Goal: Entertainment & Leisure: Consume media (video, audio)

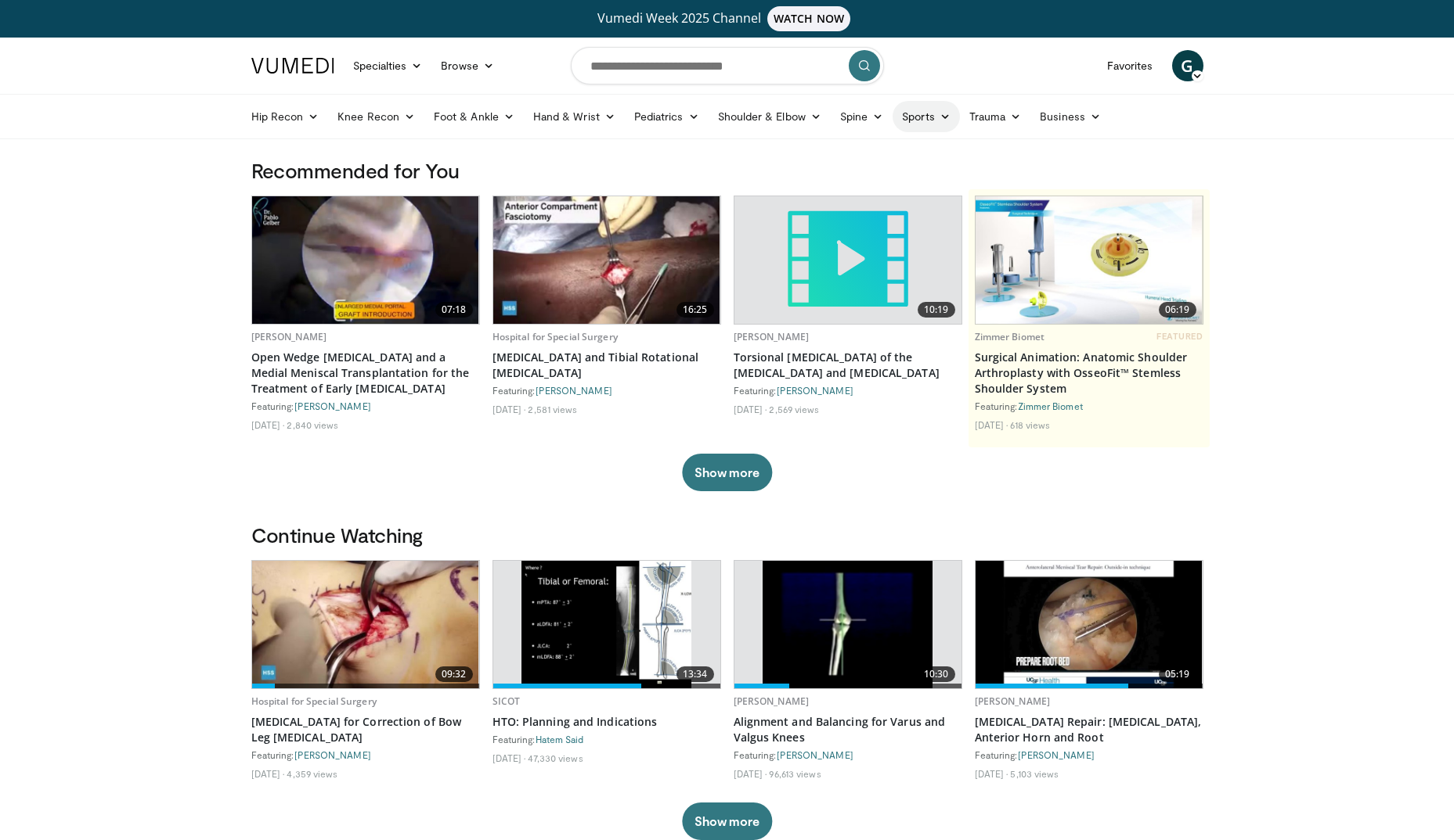
click at [926, 118] on link "Sports" at bounding box center [925, 116] width 67 height 31
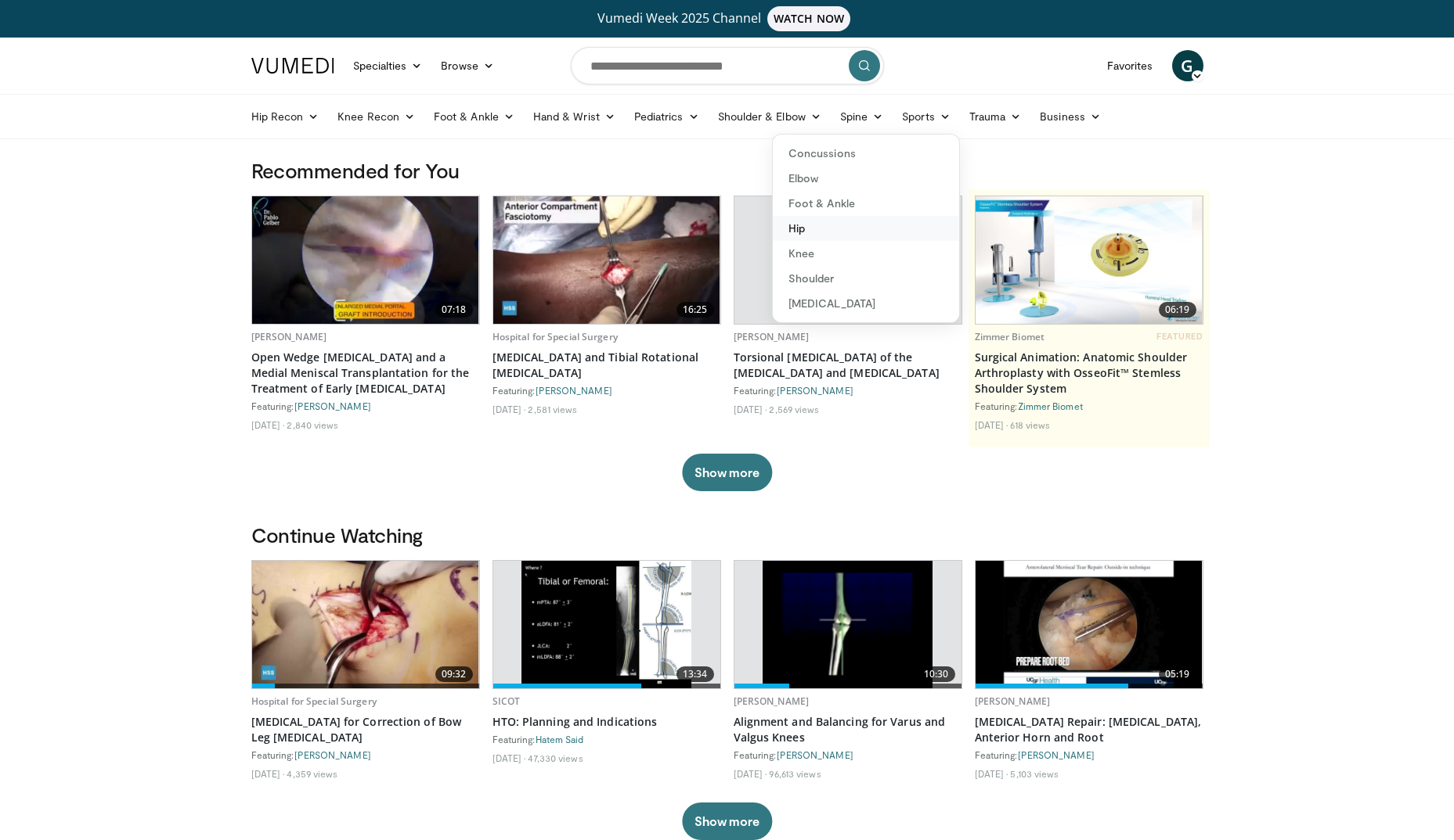
click at [815, 231] on link "Hip" at bounding box center [865, 228] width 186 height 25
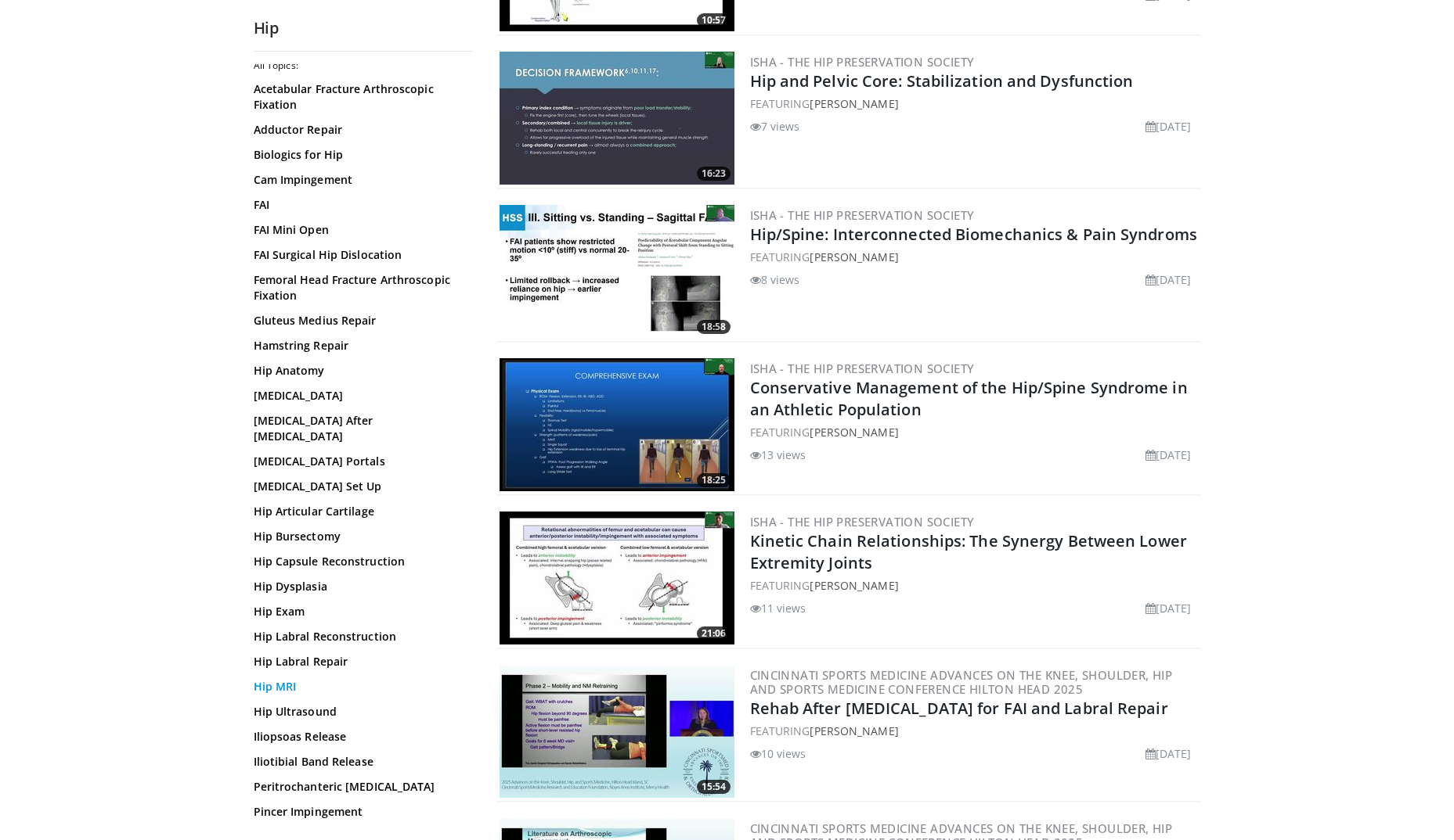
scroll to position [157, 0]
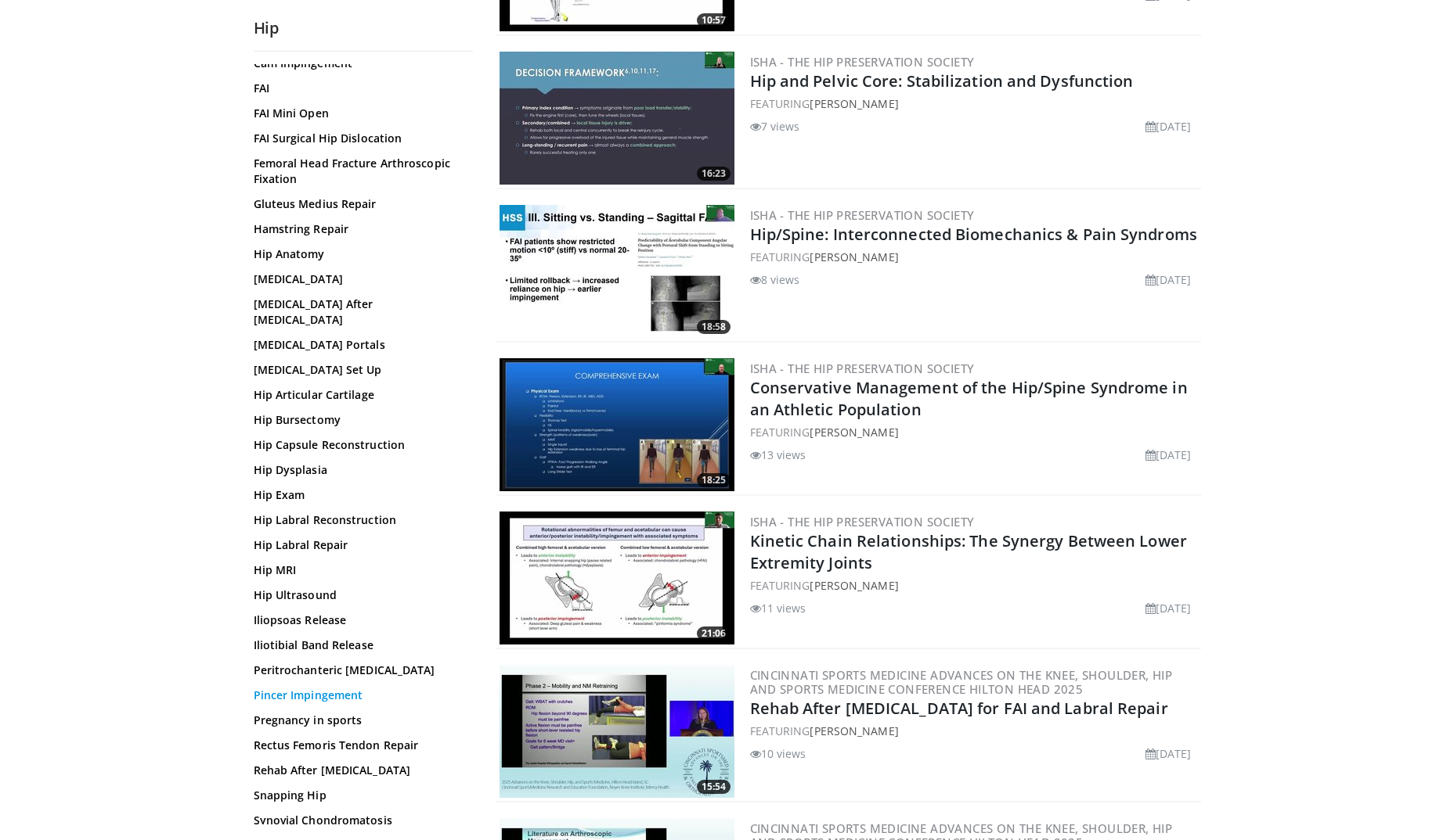
click at [306, 688] on link "Pincer Impingement" at bounding box center [360, 696] width 212 height 16
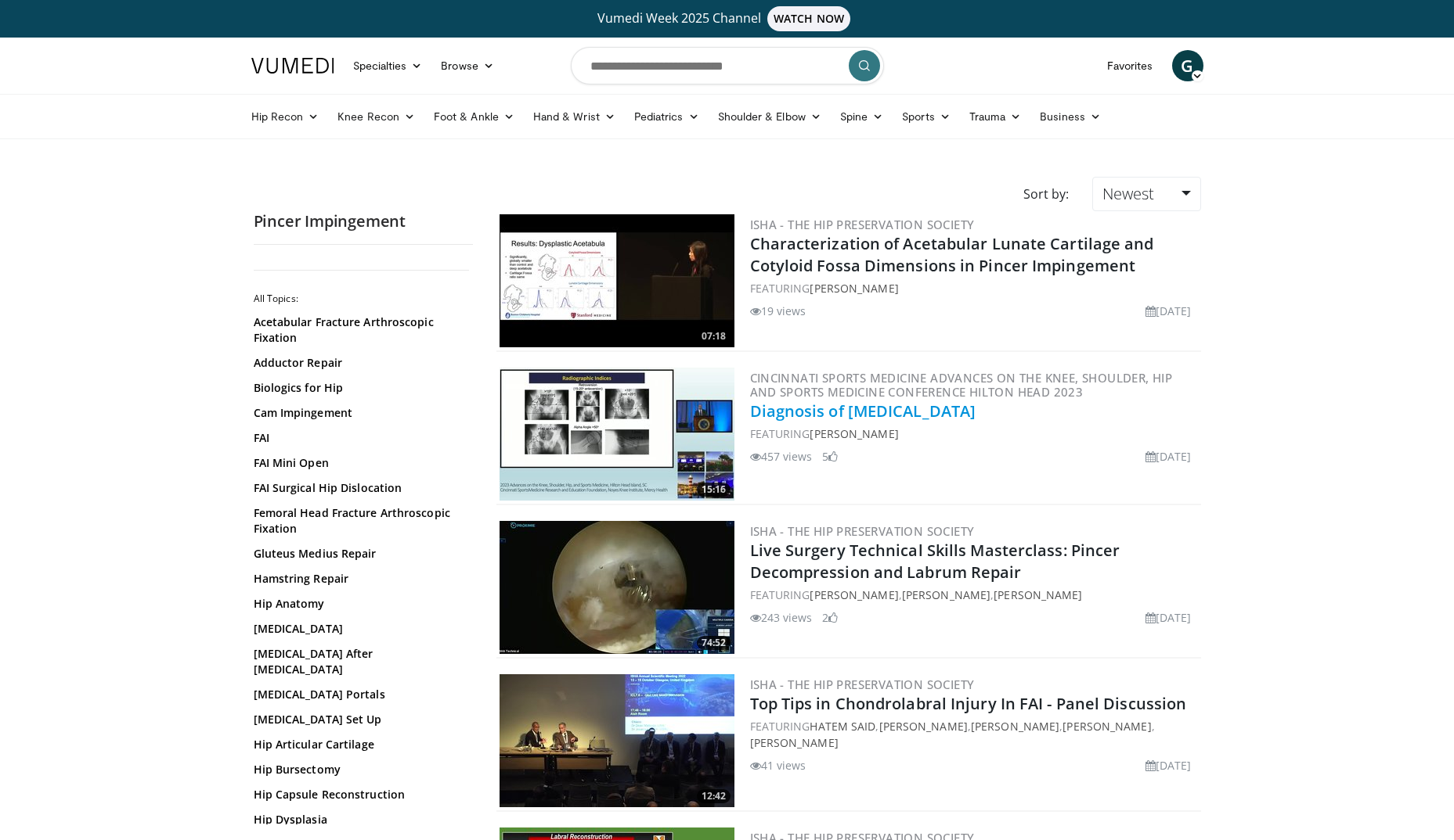
click at [872, 414] on link "Diagnosis of [MEDICAL_DATA]" at bounding box center [863, 411] width 226 height 21
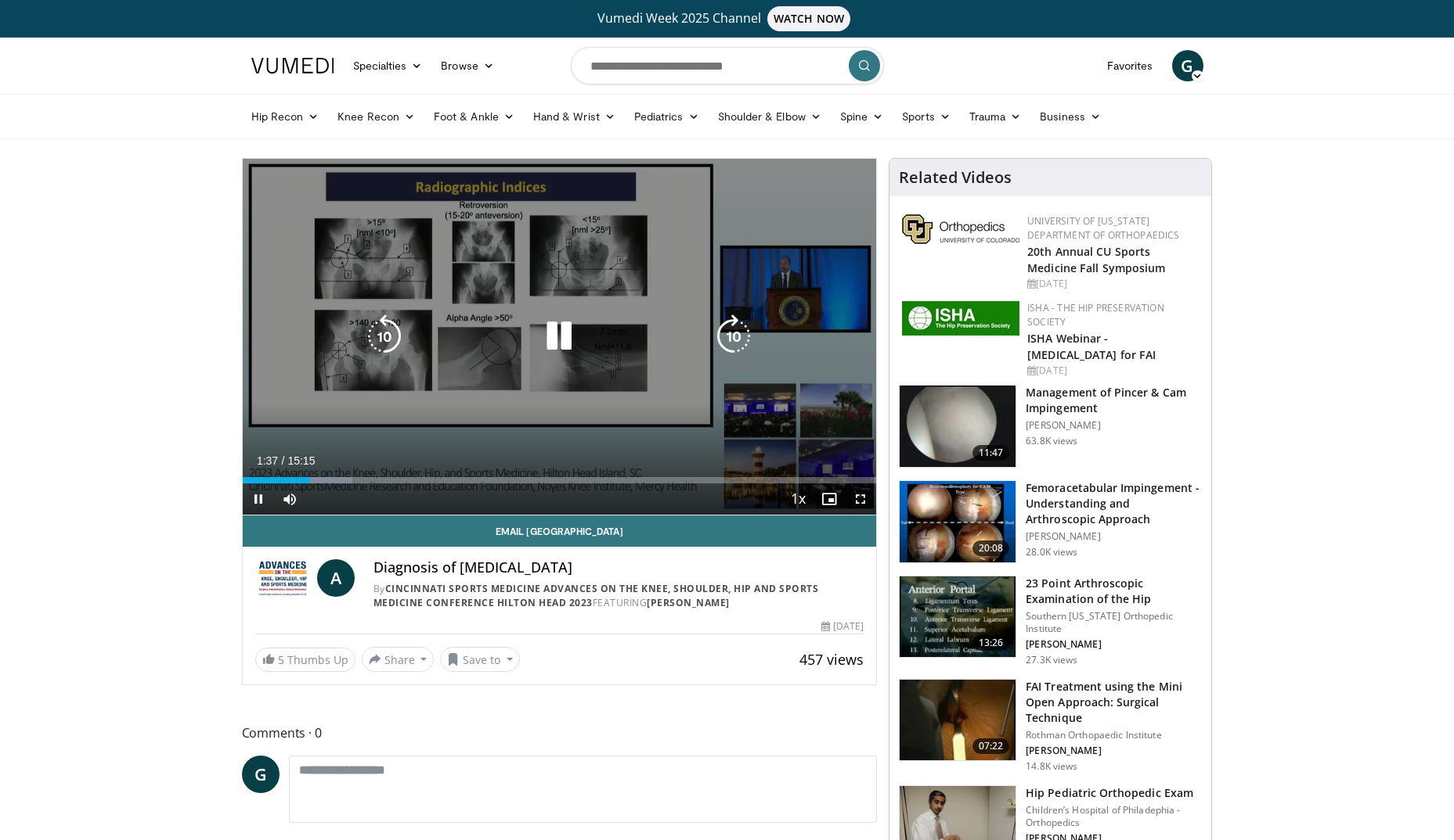
click at [548, 335] on icon "Video Player" at bounding box center [559, 337] width 44 height 44
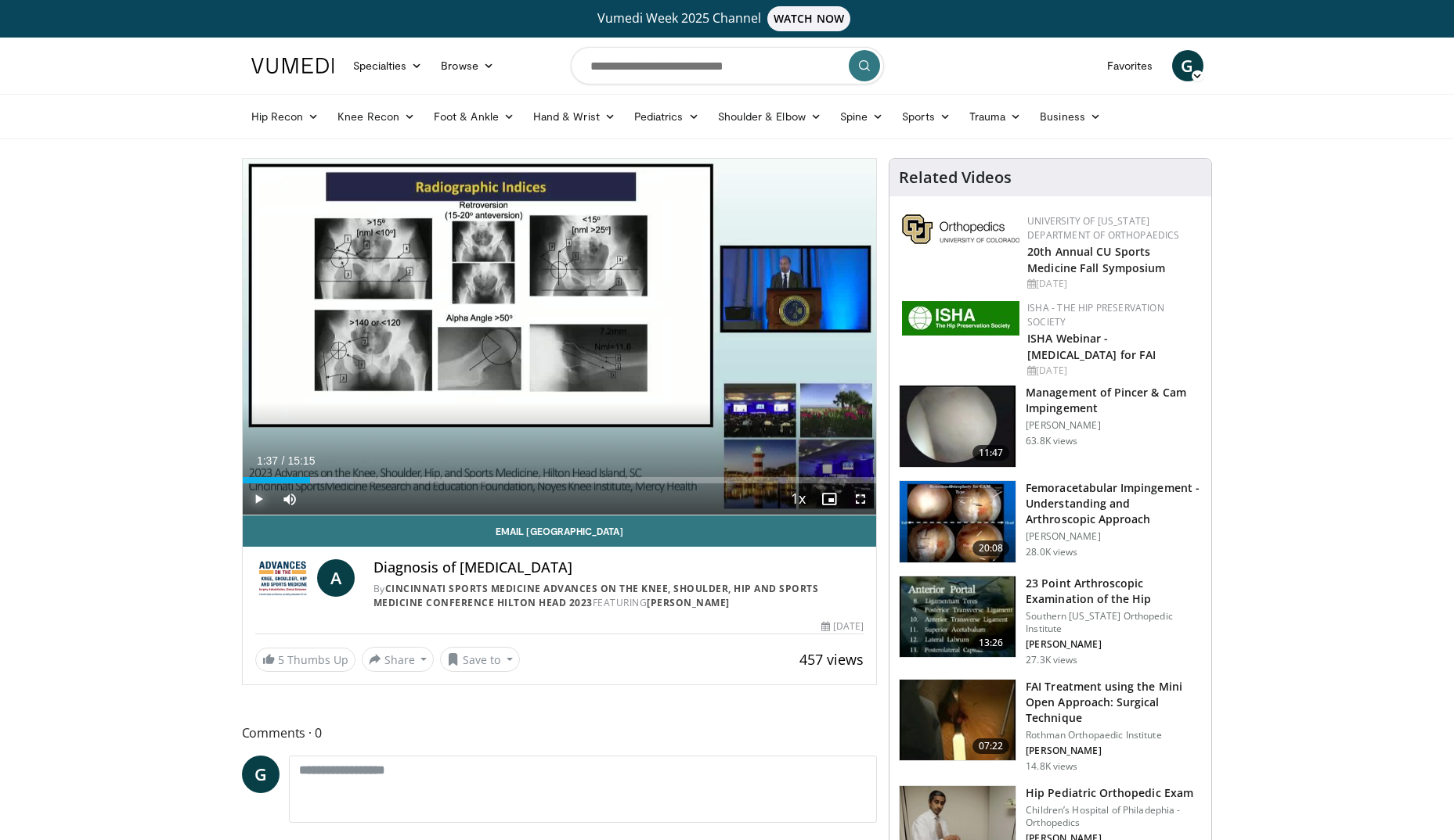
click at [255, 499] on span "Video Player" at bounding box center [258, 498] width 31 height 31
click at [864, 499] on span "Video Player" at bounding box center [859, 498] width 31 height 31
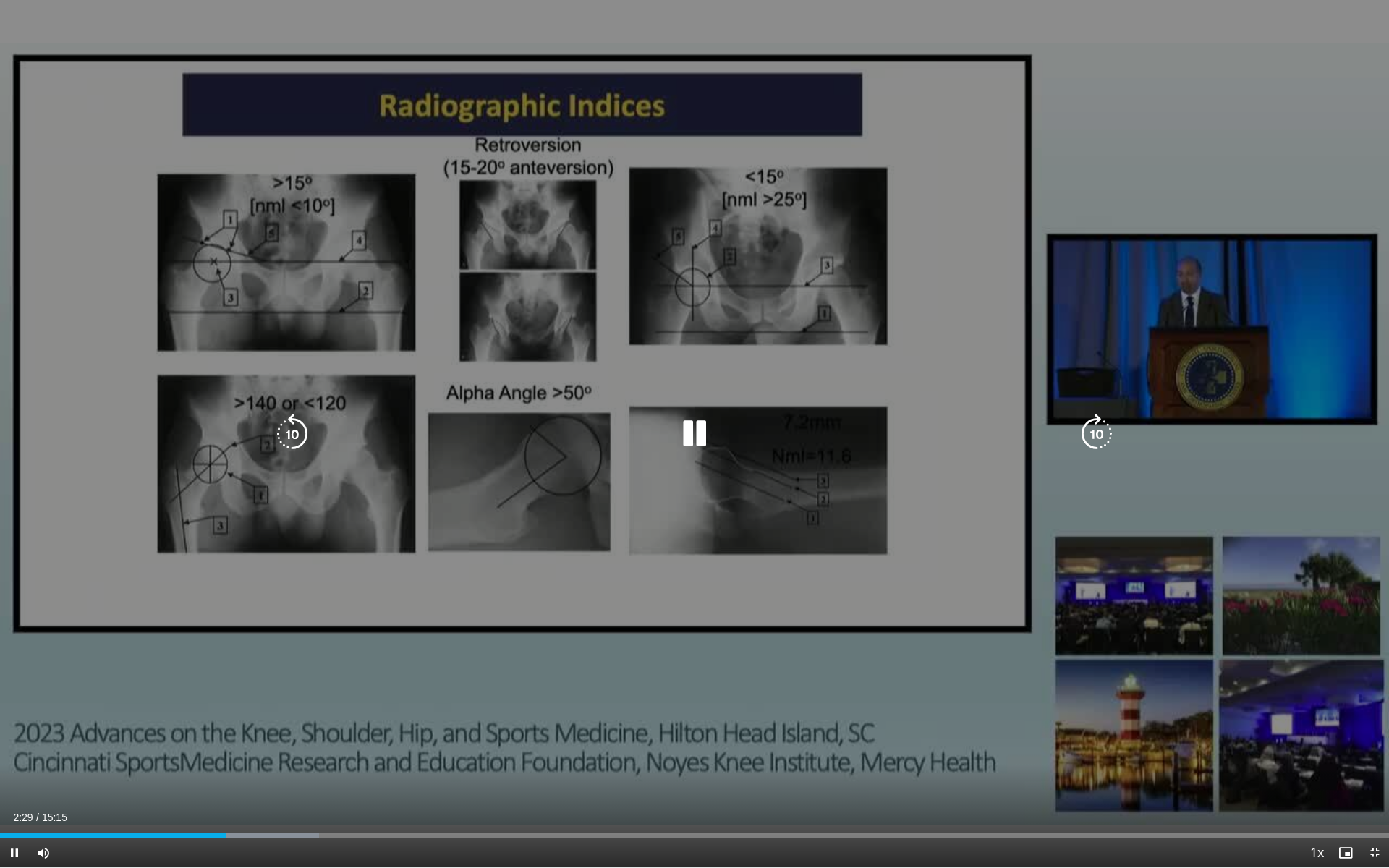
click at [1094, 433] on icon "Video Player" at bounding box center [1097, 434] width 41 height 41
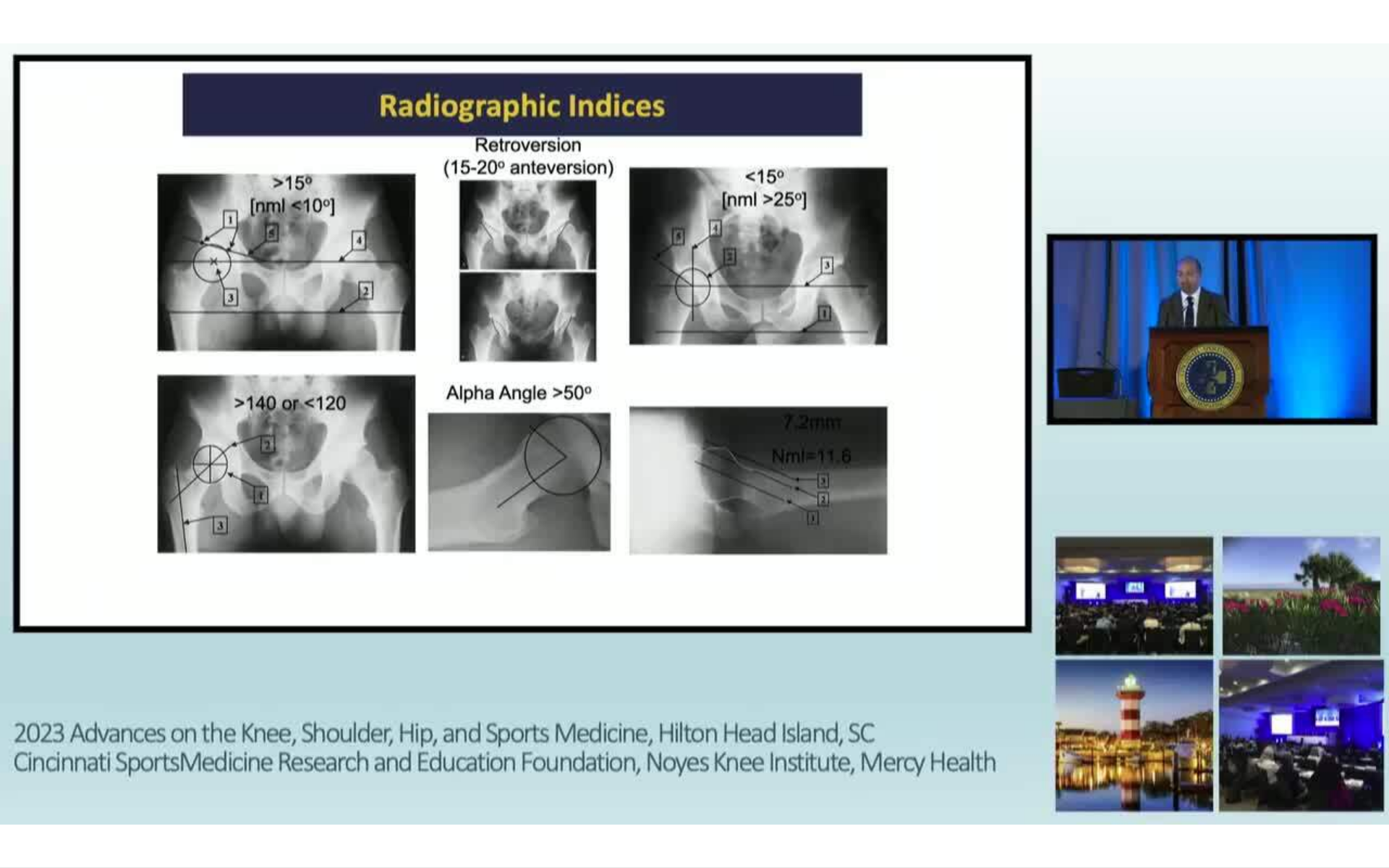
click at [1095, 433] on div "10 seconds Tap to unmute" at bounding box center [694, 433] width 1389 height 867
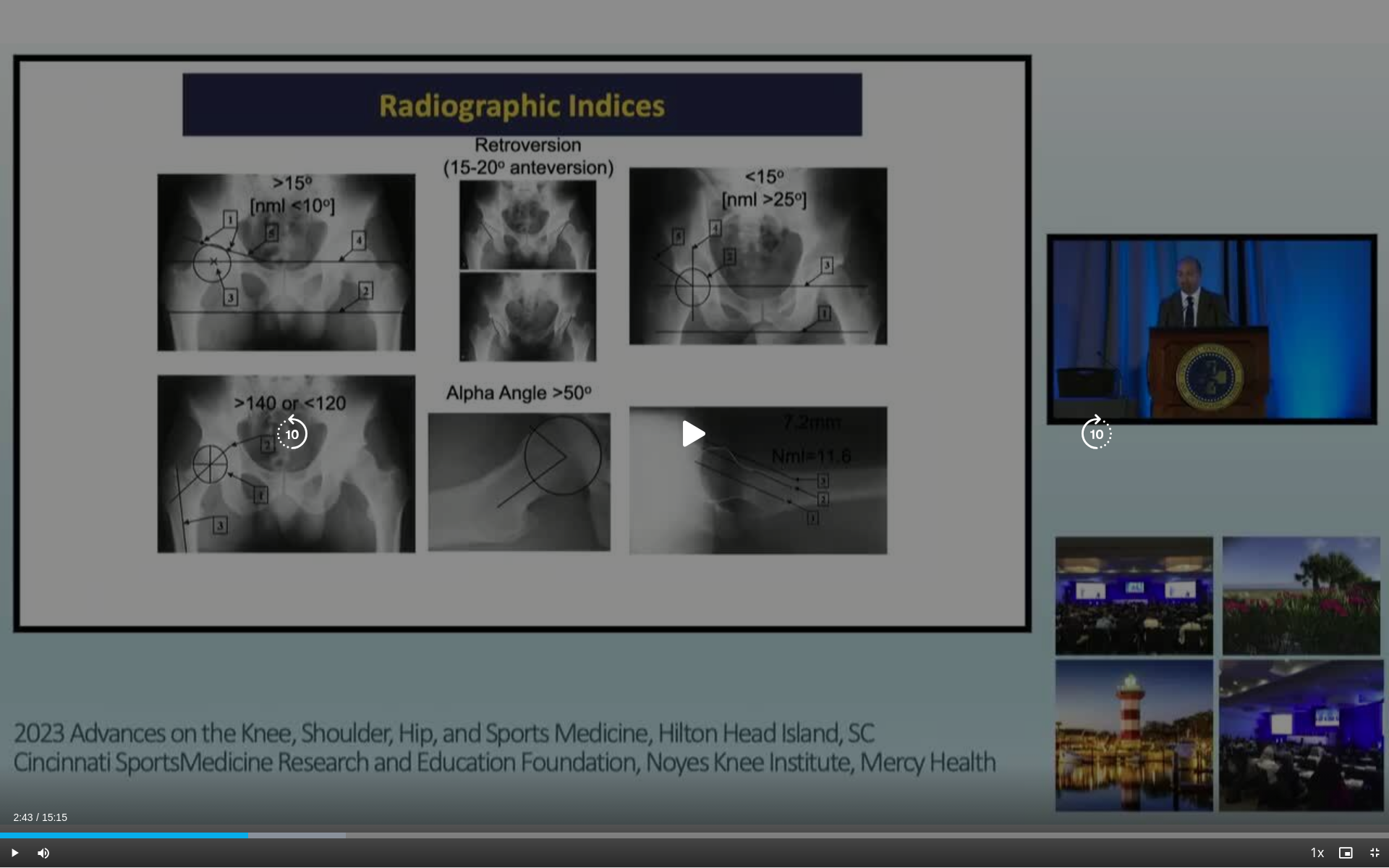
click at [694, 430] on icon "Video Player" at bounding box center [694, 434] width 41 height 41
click at [1099, 428] on icon "Video Player" at bounding box center [1097, 434] width 41 height 41
click at [1094, 431] on icon "Video Player" at bounding box center [1097, 434] width 41 height 41
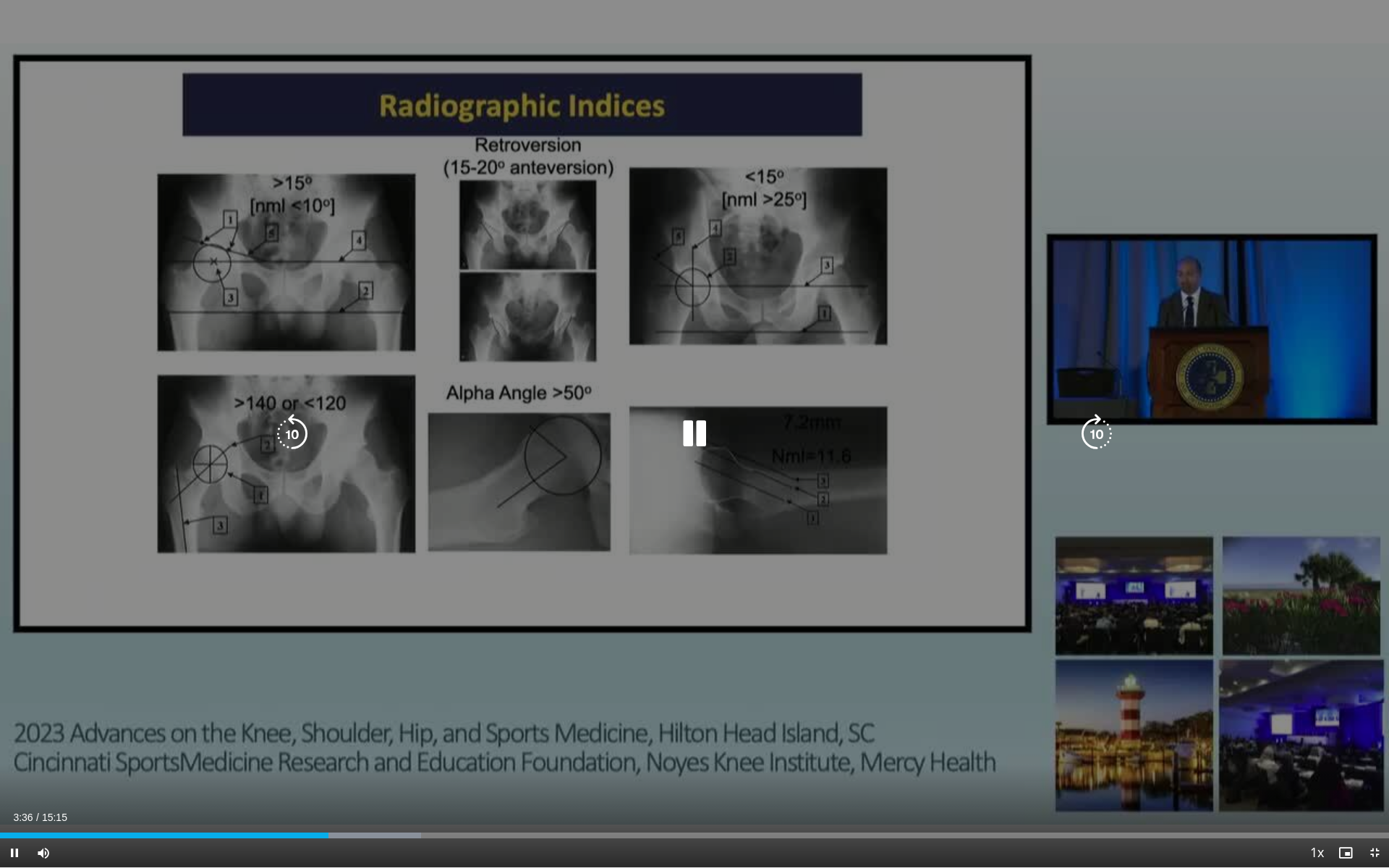
click at [1094, 431] on icon "Video Player" at bounding box center [1097, 434] width 41 height 41
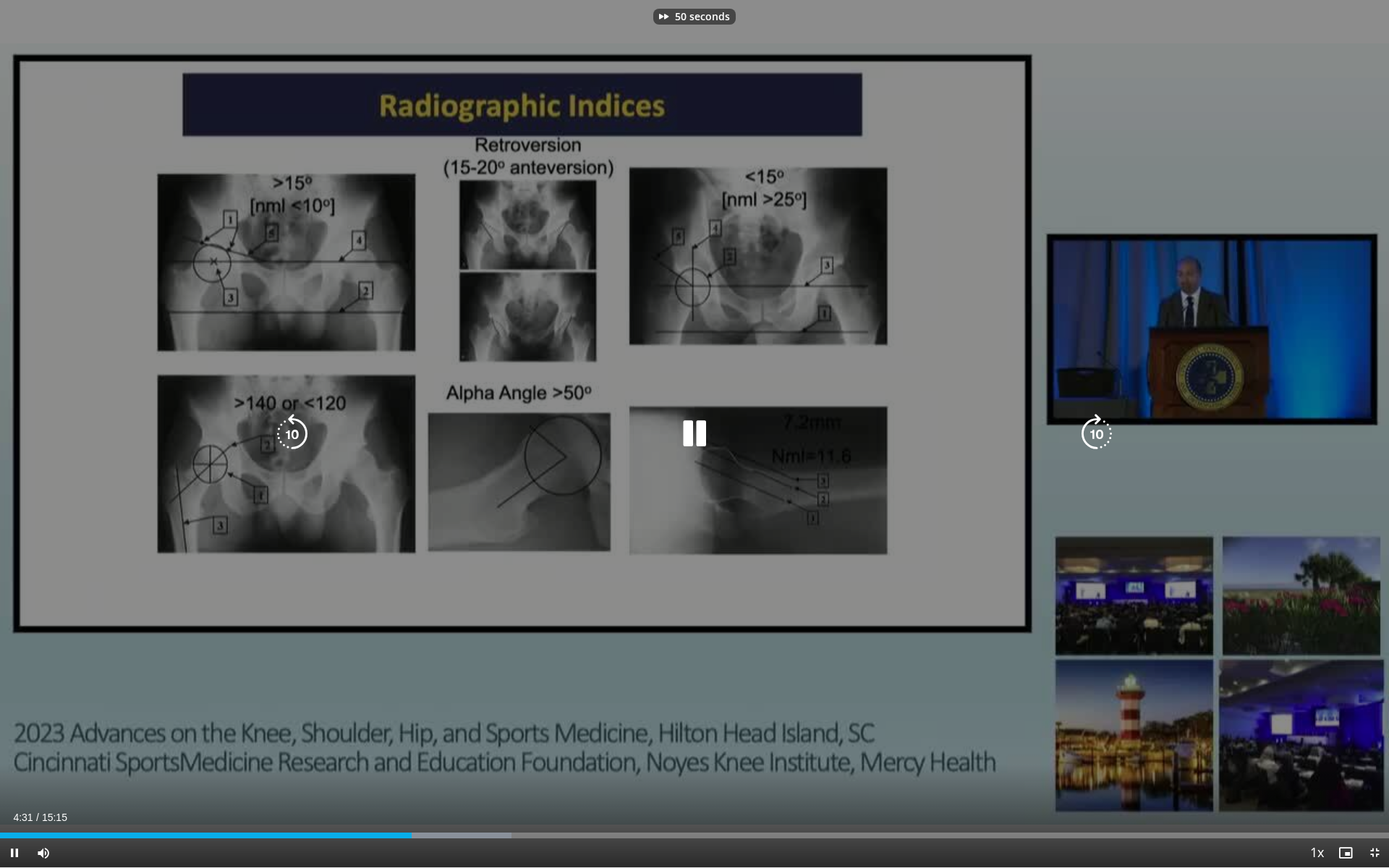
click at [1094, 431] on icon "Video Player" at bounding box center [1097, 434] width 41 height 41
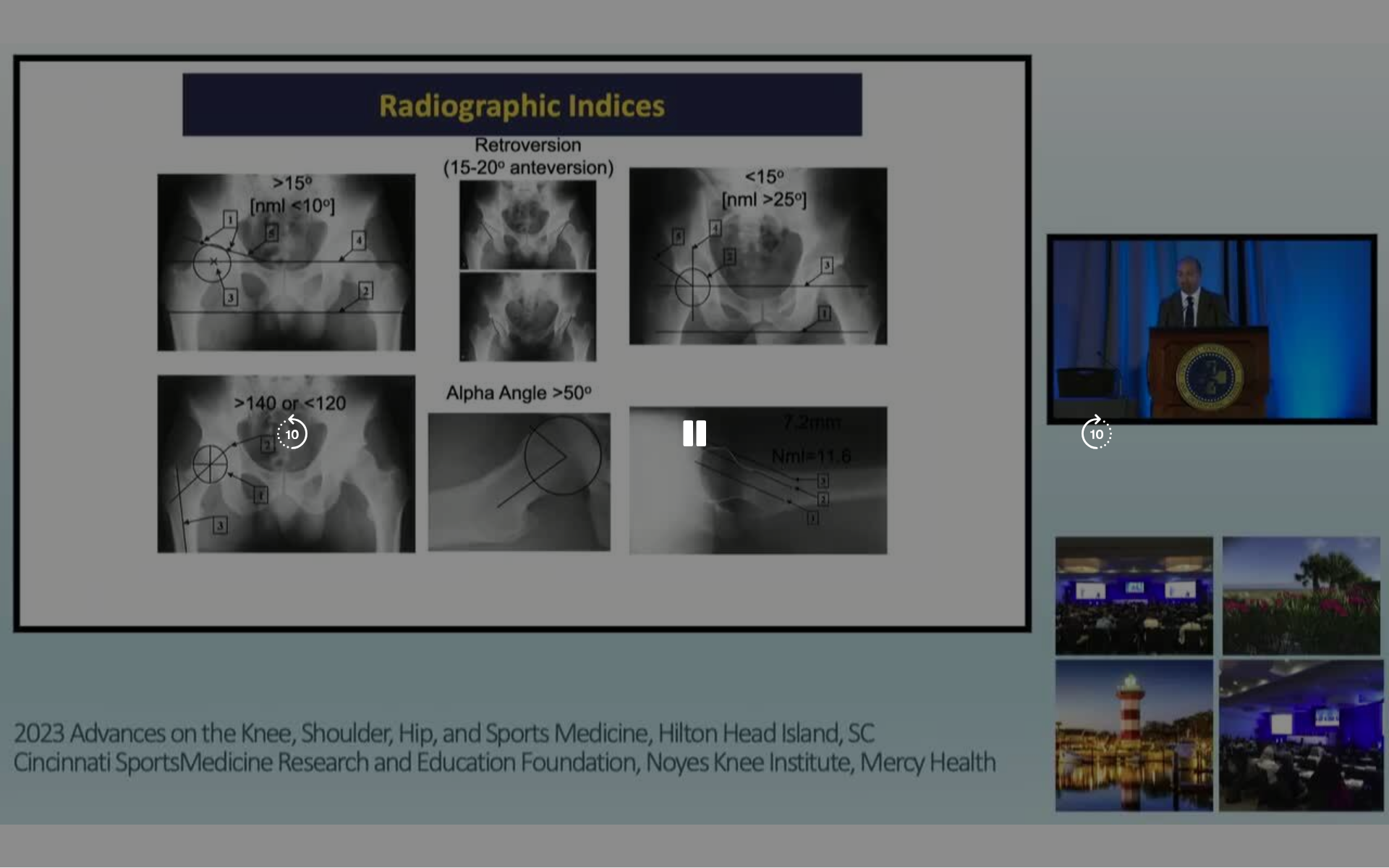
click at [1094, 431] on div "60 seconds Tap to unmute" at bounding box center [694, 433] width 1389 height 867
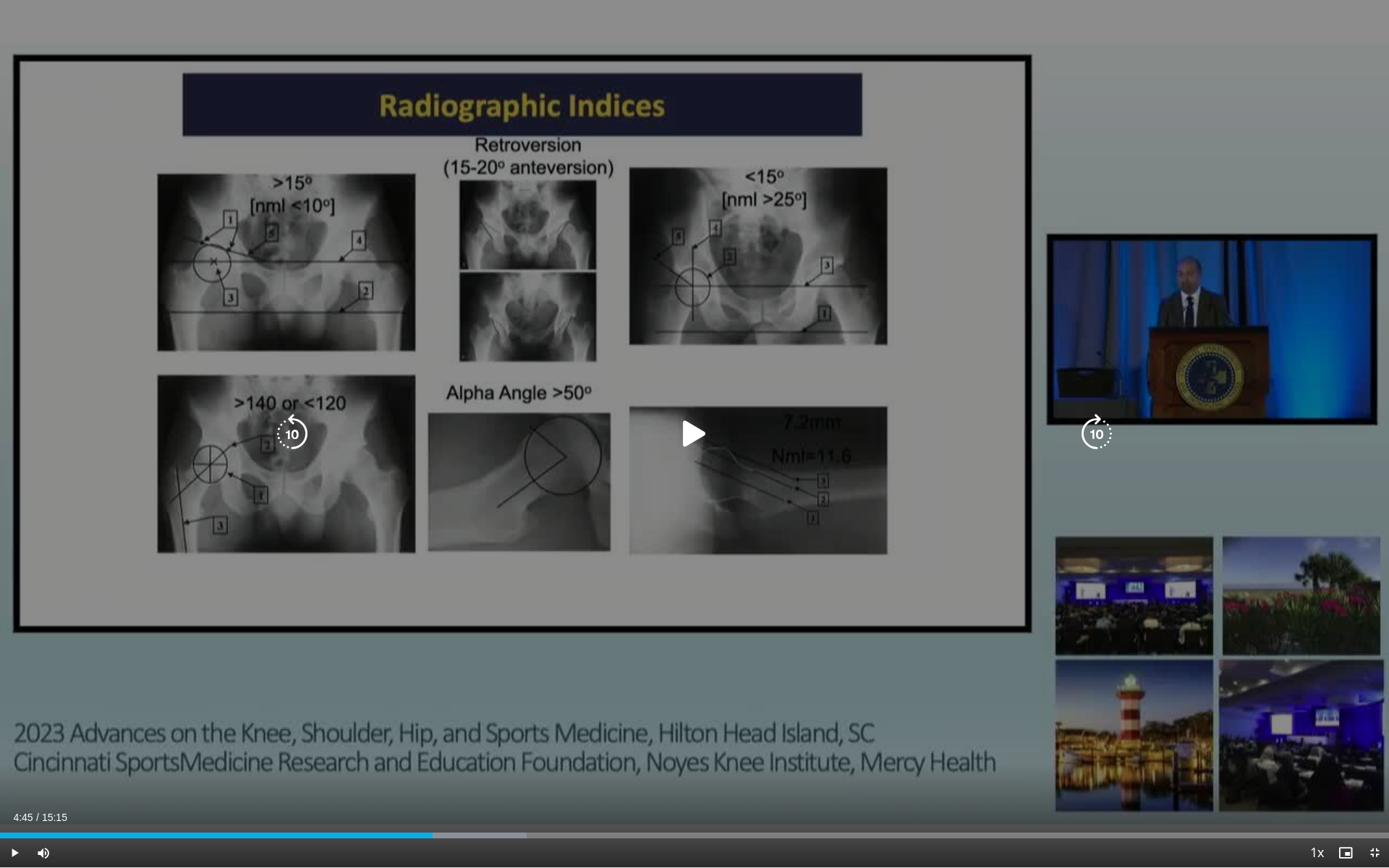
click at [1094, 431] on icon "Video Player" at bounding box center [1097, 434] width 41 height 41
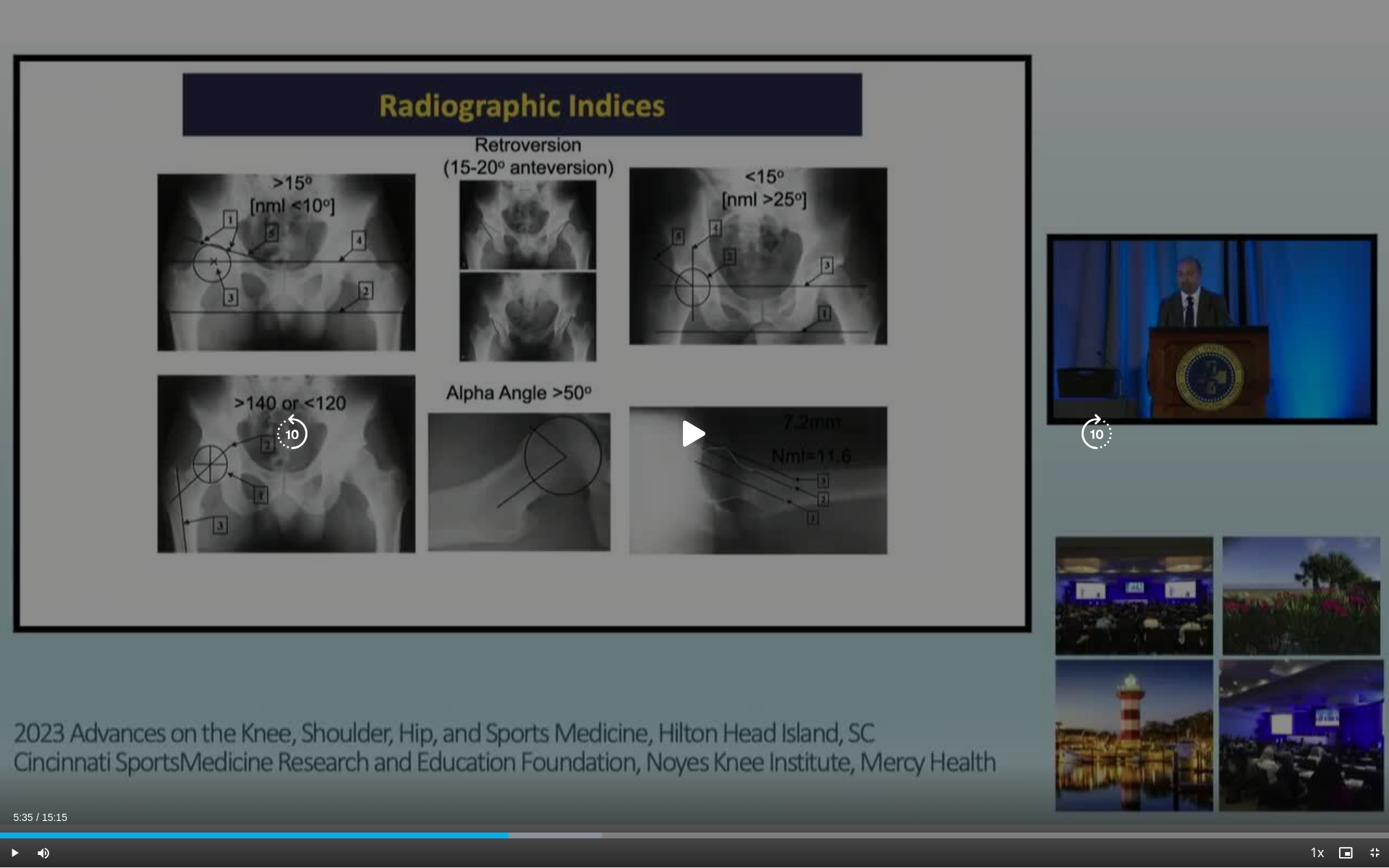
click at [690, 429] on icon "Video Player" at bounding box center [694, 434] width 41 height 41
click at [688, 428] on icon "Video Player" at bounding box center [694, 434] width 41 height 41
click at [690, 438] on icon "Video Player" at bounding box center [694, 434] width 41 height 41
click at [700, 429] on icon "Video Player" at bounding box center [694, 434] width 41 height 41
